Goal: Navigation & Orientation: Find specific page/section

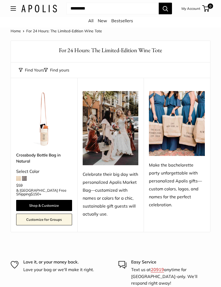
click at [12, 9] on button "Open menu" at bounding box center [13, 8] width 5 height 4
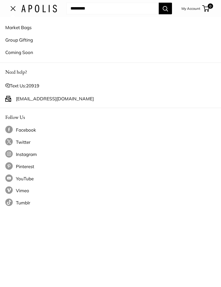
click at [14, 28] on link "Market Bags" at bounding box center [110, 27] width 210 height 12
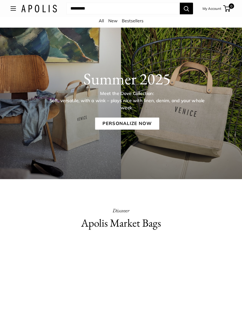
click at [16, 11] on button "Open menu" at bounding box center [13, 8] width 5 height 4
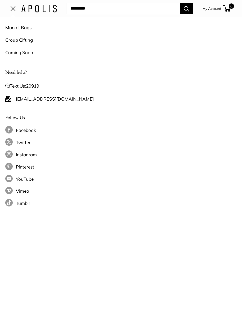
click at [12, 27] on link "Market Bags" at bounding box center [121, 27] width 232 height 12
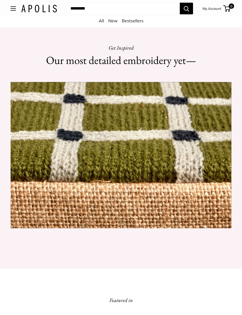
scroll to position [405, 0]
click at [101, 23] on link "All" at bounding box center [101, 20] width 5 height 5
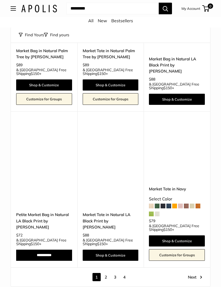
scroll to position [2257, 0]
